Goal: Information Seeking & Learning: Learn about a topic

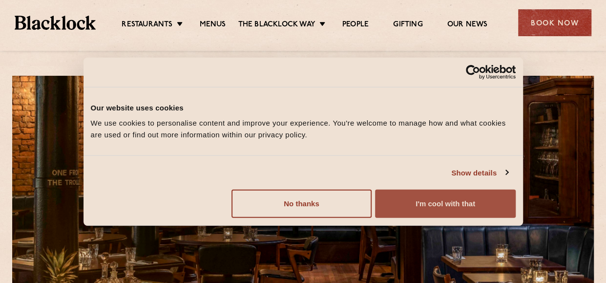
click at [423, 206] on button "I'm cool with that" at bounding box center [445, 204] width 140 height 28
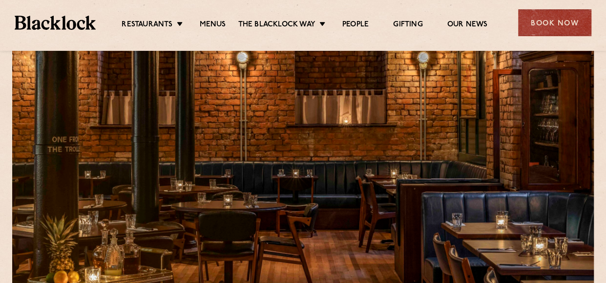
scroll to position [49, 0]
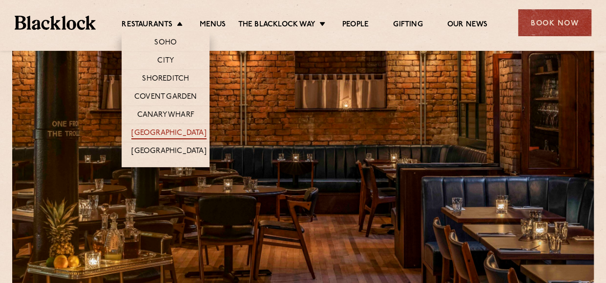
click at [164, 128] on link "[GEOGRAPHIC_DATA]" at bounding box center [168, 133] width 75 height 11
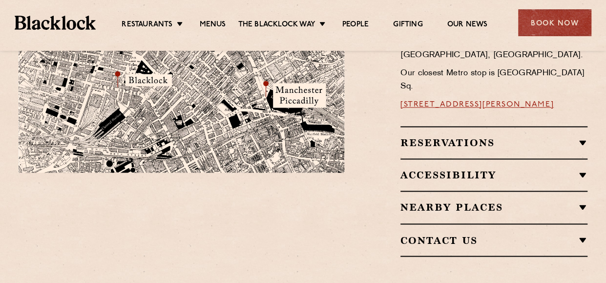
scroll to position [684, 0]
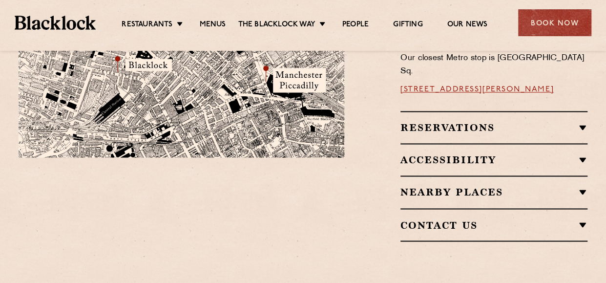
click at [580, 122] on h2 "Reservations" at bounding box center [494, 128] width 187 height 12
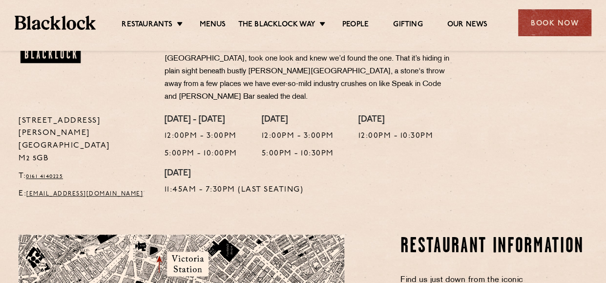
scroll to position [391, 0]
click at [215, 21] on link "Menus" at bounding box center [213, 25] width 26 height 11
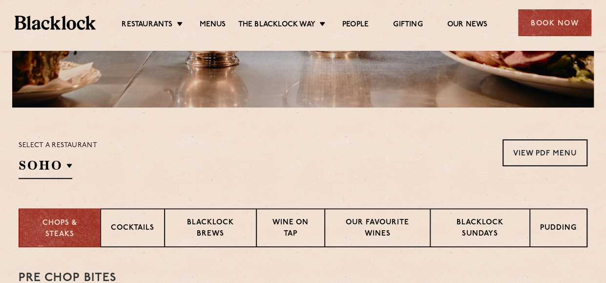
scroll to position [293, 0]
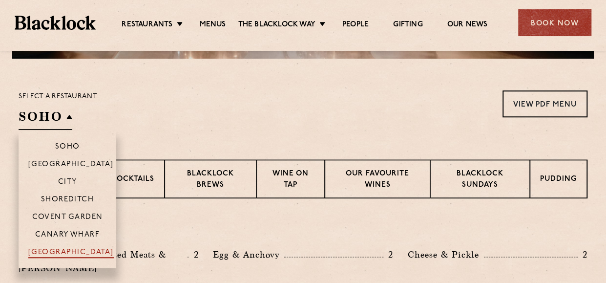
click at [73, 248] on p "[GEOGRAPHIC_DATA]" at bounding box center [70, 253] width 85 height 10
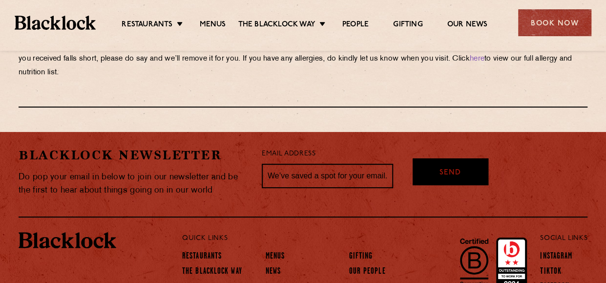
scroll to position [1842, 0]
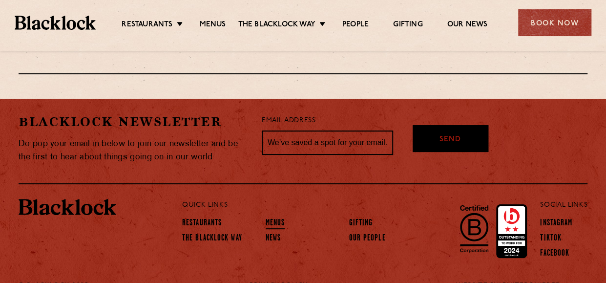
click at [278, 218] on link "Menus" at bounding box center [276, 223] width 20 height 11
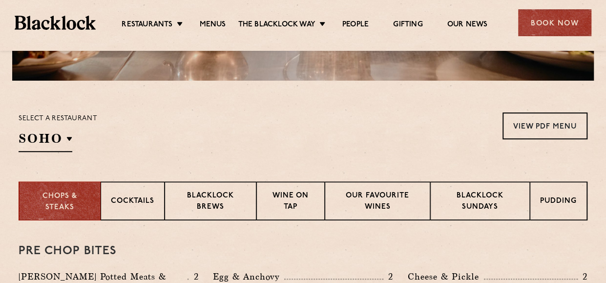
scroll to position [244, 0]
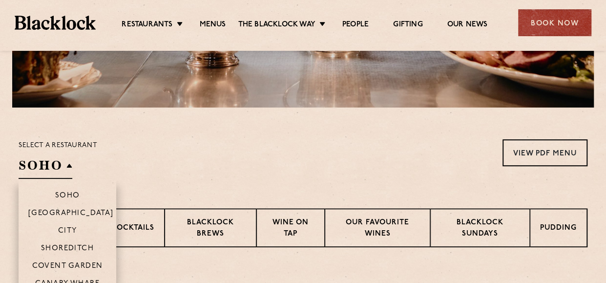
click at [53, 169] on h2 "SOHO" at bounding box center [46, 168] width 54 height 22
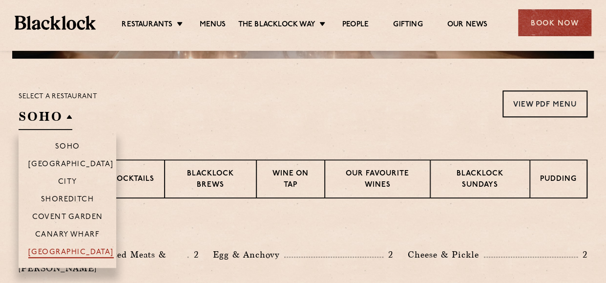
click at [66, 250] on p "[GEOGRAPHIC_DATA]" at bounding box center [70, 253] width 85 height 10
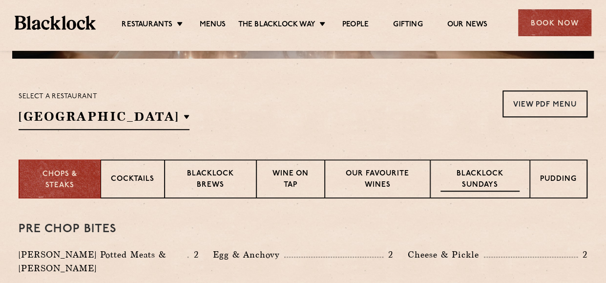
click at [468, 178] on p "Blacklock Sundays" at bounding box center [480, 180] width 79 height 23
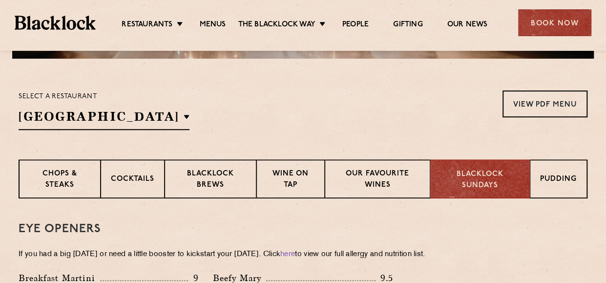
scroll to position [342, 0]
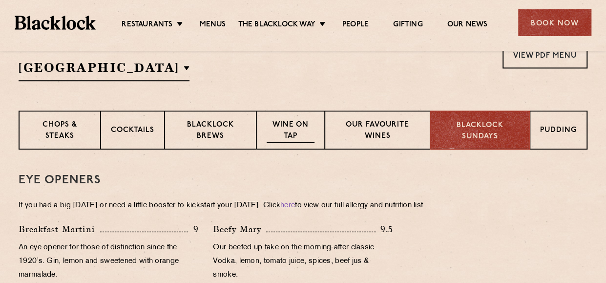
click at [292, 134] on p "Wine on Tap" at bounding box center [291, 131] width 48 height 23
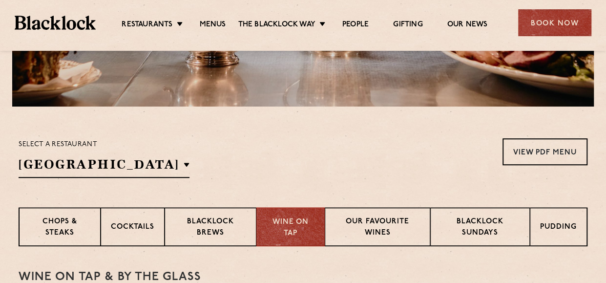
scroll to position [244, 0]
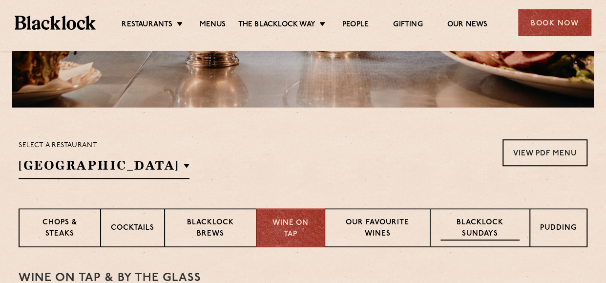
click at [493, 224] on p "Blacklock Sundays" at bounding box center [480, 228] width 79 height 23
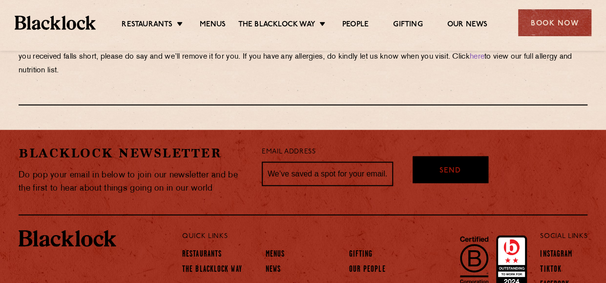
scroll to position [1221, 0]
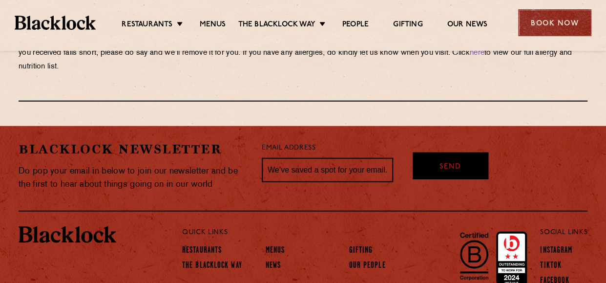
click at [552, 15] on div "Book Now" at bounding box center [554, 22] width 73 height 27
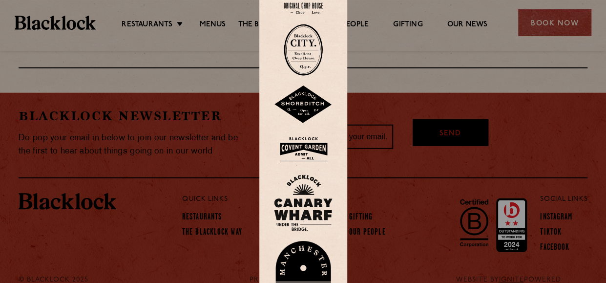
scroll to position [1270, 0]
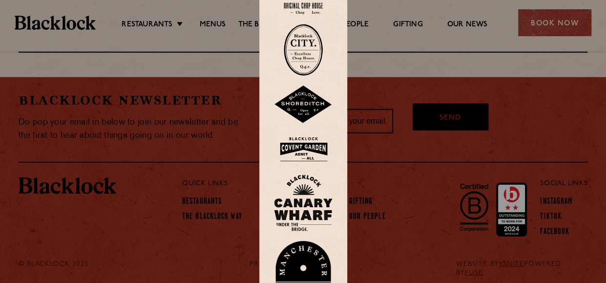
click at [311, 256] on img at bounding box center [303, 274] width 59 height 67
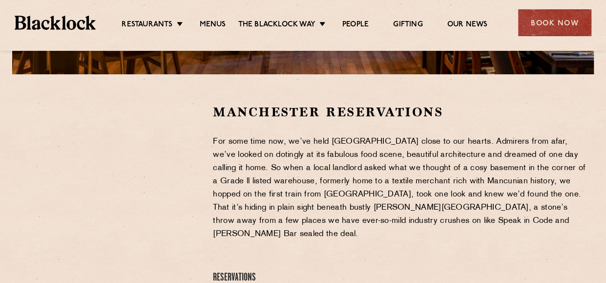
scroll to position [293, 0]
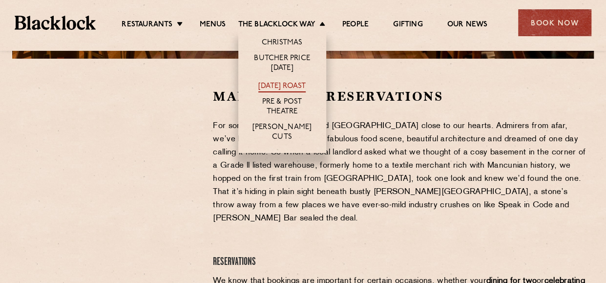
click at [289, 84] on link "[DATE] Roast" at bounding box center [281, 87] width 47 height 11
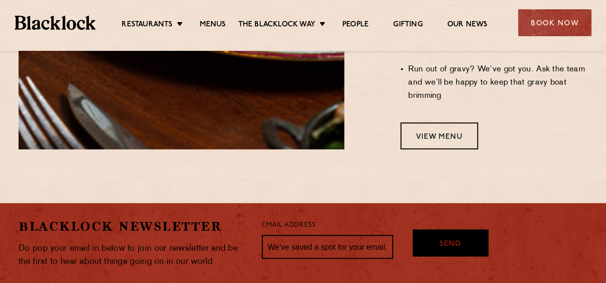
scroll to position [977, 0]
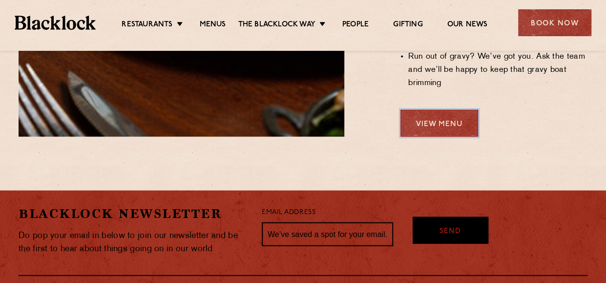
click at [457, 110] on link "View Menu" at bounding box center [440, 123] width 78 height 27
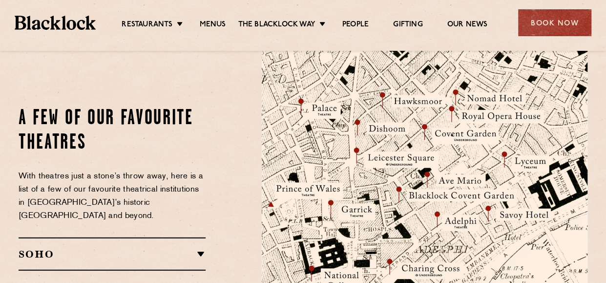
scroll to position [684, 0]
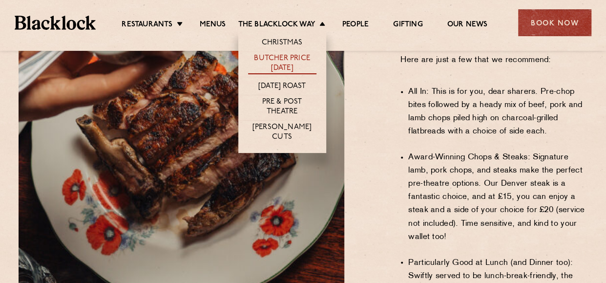
click at [289, 64] on link "Butcher Price [DATE]" at bounding box center [282, 64] width 68 height 21
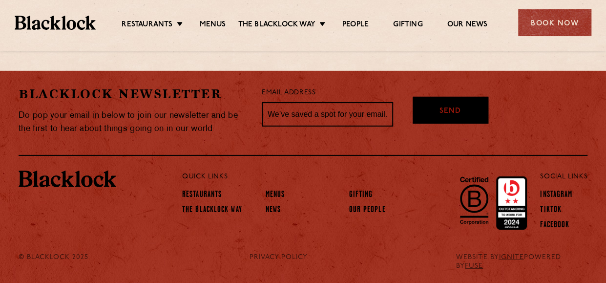
scroll to position [1457, 0]
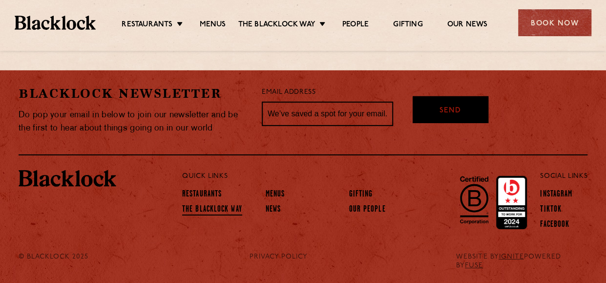
click at [236, 211] on link "The Blacklock Way" at bounding box center [212, 210] width 60 height 11
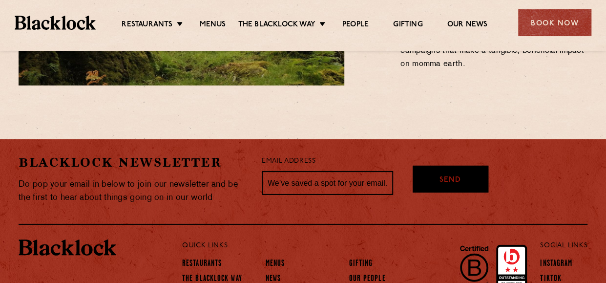
scroll to position [1444, 0]
